Goal: Task Accomplishment & Management: Manage account settings

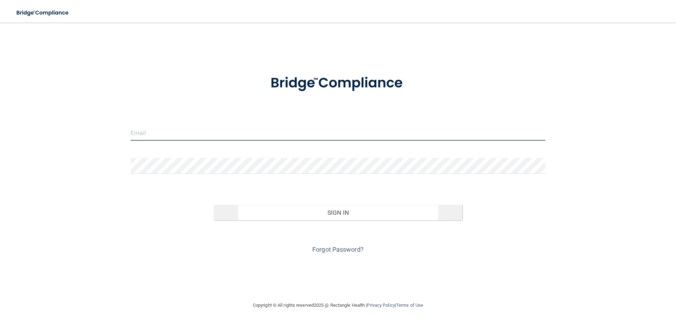
type input "[EMAIL_ADDRESS][DOMAIN_NAME]"
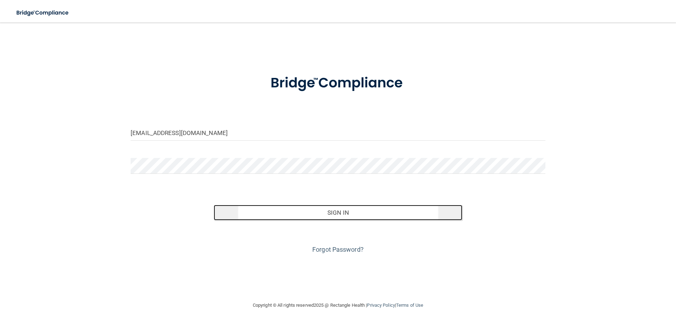
click at [313, 215] on button "Sign In" at bounding box center [338, 212] width 249 height 15
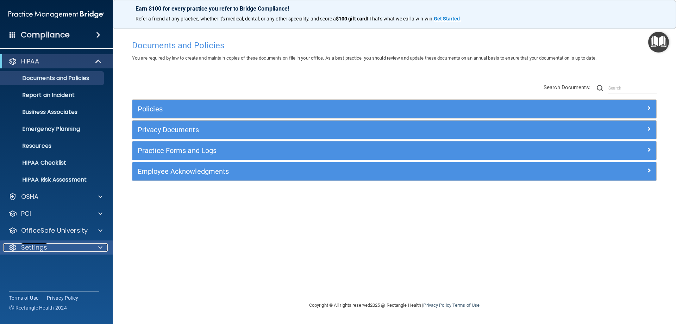
click at [53, 244] on div "Settings" at bounding box center [46, 247] width 87 height 8
click at [96, 37] on span at bounding box center [98, 35] width 4 height 8
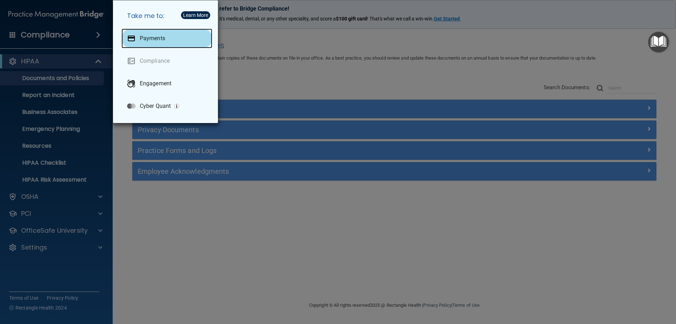
click at [164, 35] on p "Payments" at bounding box center [152, 38] width 25 height 7
